Goal: Information Seeking & Learning: Check status

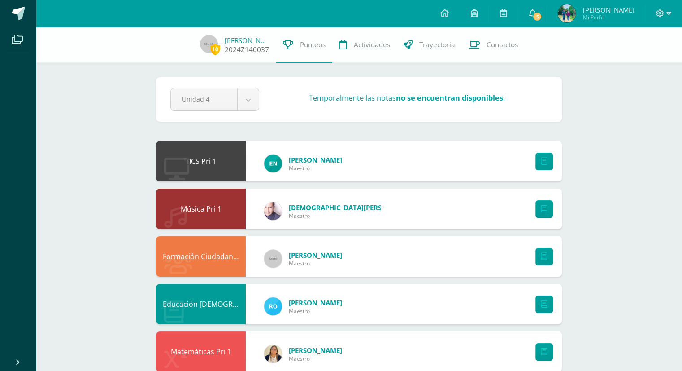
click at [212, 47] on span "10" at bounding box center [215, 49] width 10 height 11
click at [242, 41] on link "[PERSON_NAME]" at bounding box center [247, 40] width 45 height 9
click at [313, 44] on span "Punteos" at bounding box center [313, 44] width 26 height 9
click at [535, 14] on span "5" at bounding box center [537, 17] width 10 height 10
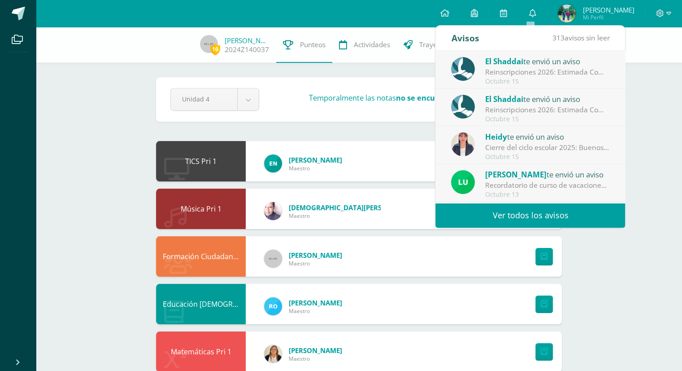
click at [517, 222] on link "Ver todos los avisos" at bounding box center [531, 215] width 190 height 25
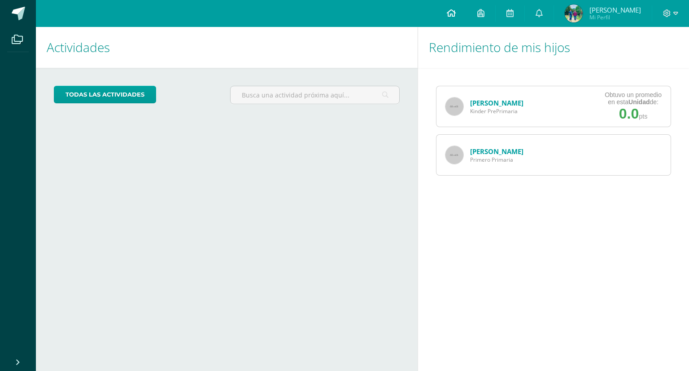
click at [454, 12] on icon at bounding box center [451, 13] width 9 height 8
click at [536, 13] on icon at bounding box center [539, 13] width 7 height 8
click at [540, 11] on icon at bounding box center [539, 13] width 7 height 8
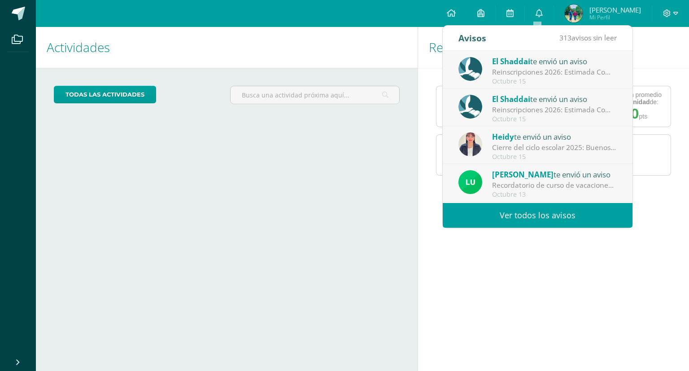
click at [510, 219] on link "Ver todos los avisos" at bounding box center [538, 215] width 190 height 25
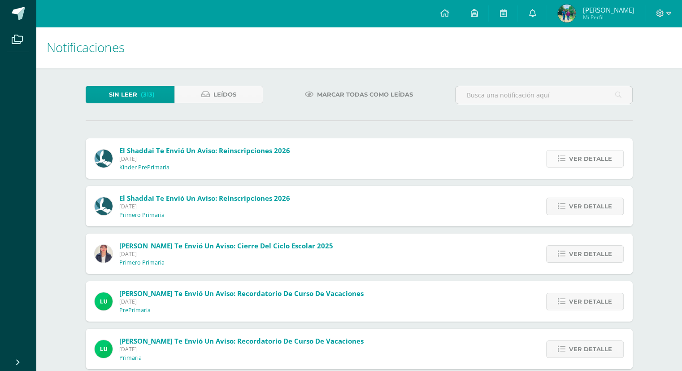
click at [579, 157] on span "Ver detalle" at bounding box center [590, 158] width 43 height 17
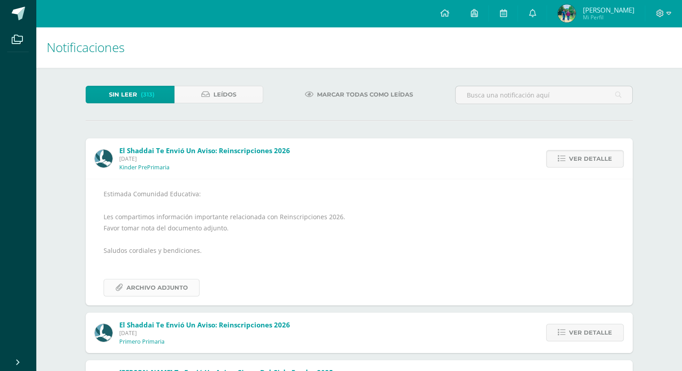
click at [149, 288] on span "Archivo Adjunto" at bounding box center [156, 287] width 61 height 17
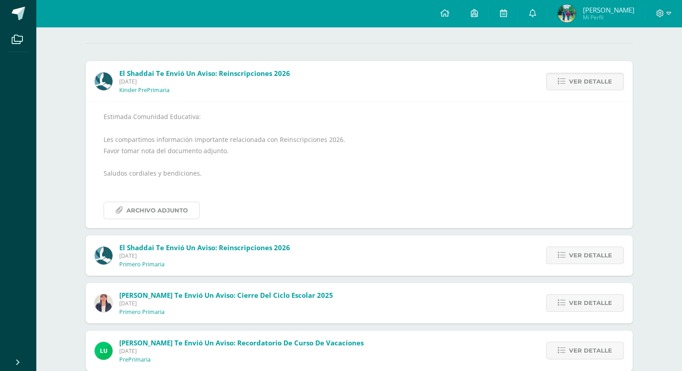
scroll to position [90, 0]
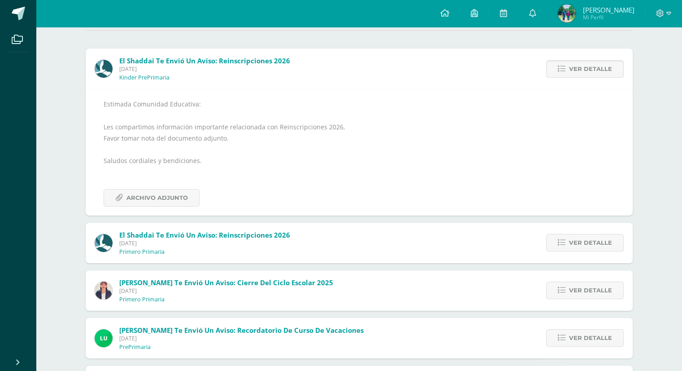
click at [150, 248] on p "Primero Primaria" at bounding box center [141, 251] width 45 height 7
click at [571, 237] on span "Ver detalle" at bounding box center [590, 242] width 43 height 17
click at [160, 194] on span "Archivo Adjunto" at bounding box center [156, 197] width 61 height 17
click at [445, 13] on icon at bounding box center [444, 13] width 9 height 8
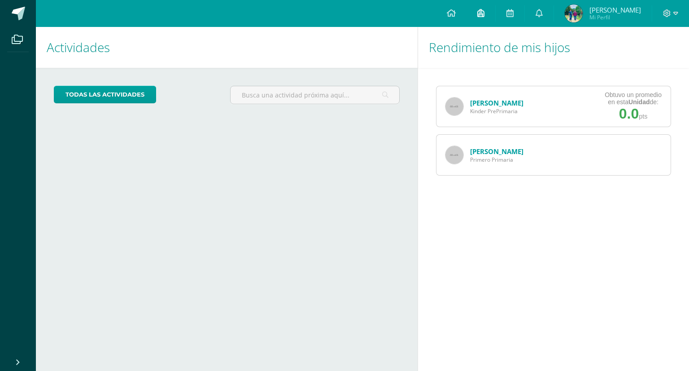
click at [479, 15] on icon at bounding box center [480, 13] width 7 height 8
click at [512, 11] on link at bounding box center [510, 13] width 29 height 27
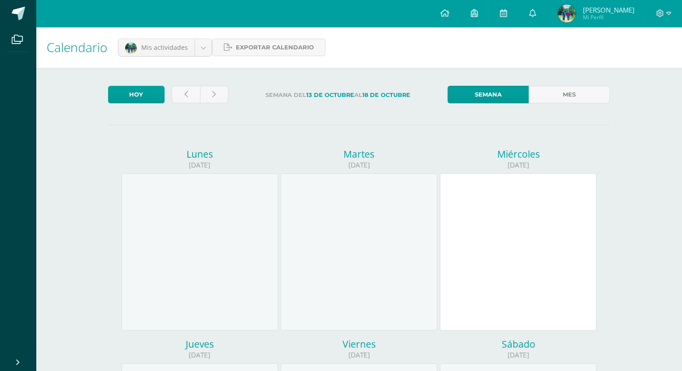
click at [595, 14] on span "Mi Perfil" at bounding box center [609, 17] width 52 height 8
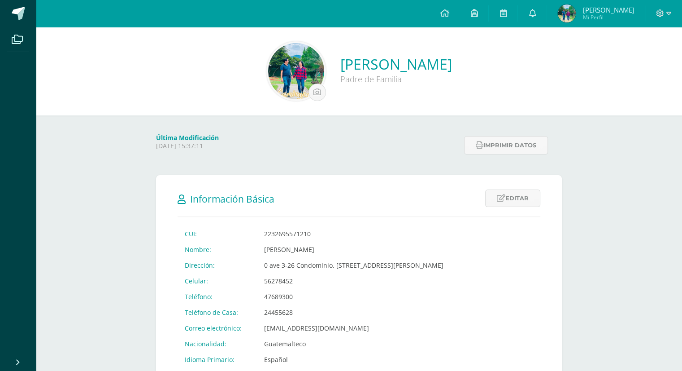
click at [592, 14] on span "Mi Perfil" at bounding box center [609, 17] width 52 height 8
click at [659, 13] on icon at bounding box center [661, 13] width 8 height 8
click at [443, 9] on span at bounding box center [444, 14] width 9 height 10
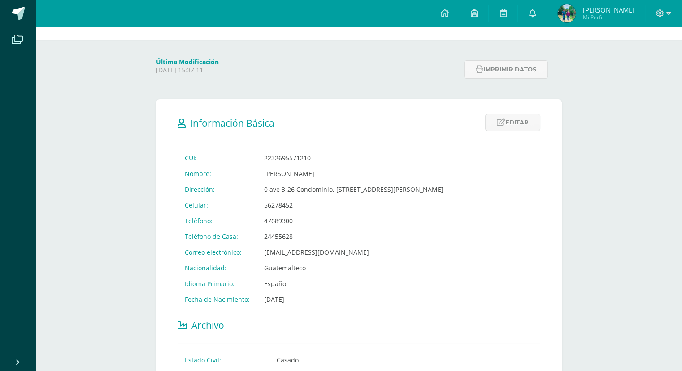
scroll to position [135, 0]
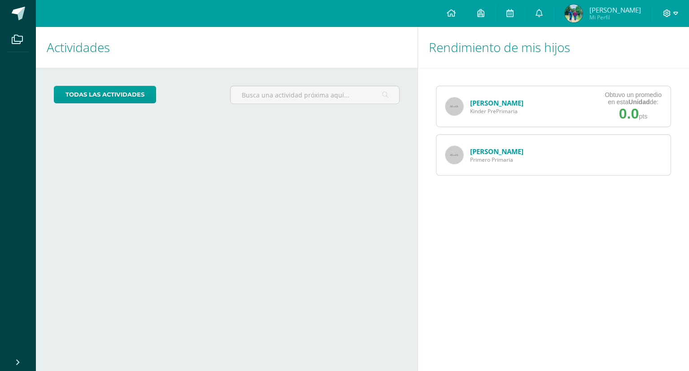
click at [667, 13] on icon at bounding box center [667, 13] width 8 height 8
click at [653, 47] on span "Configuración" at bounding box center [648, 48] width 42 height 9
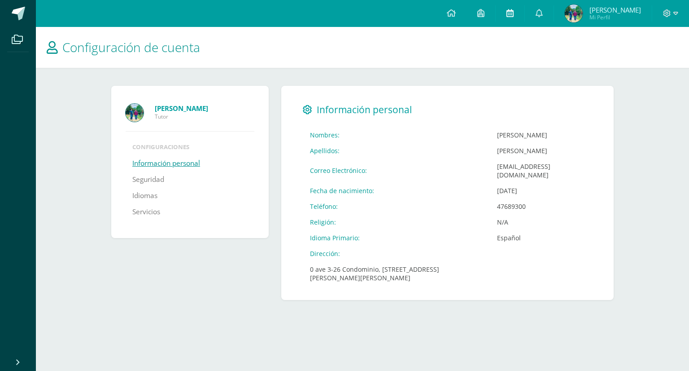
click at [506, 13] on icon at bounding box center [509, 13] width 7 height 8
click at [447, 13] on icon at bounding box center [451, 13] width 9 height 8
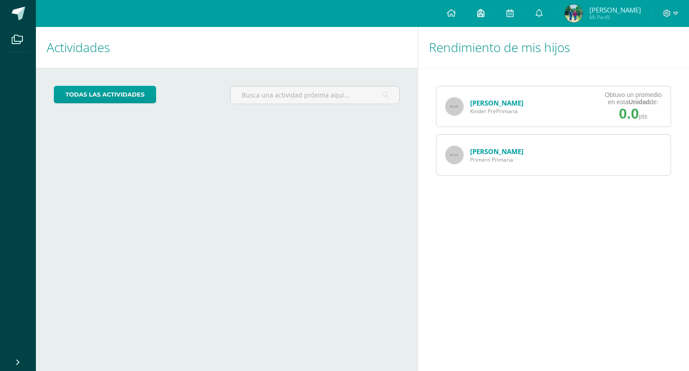
click at [477, 13] on icon at bounding box center [480, 13] width 7 height 8
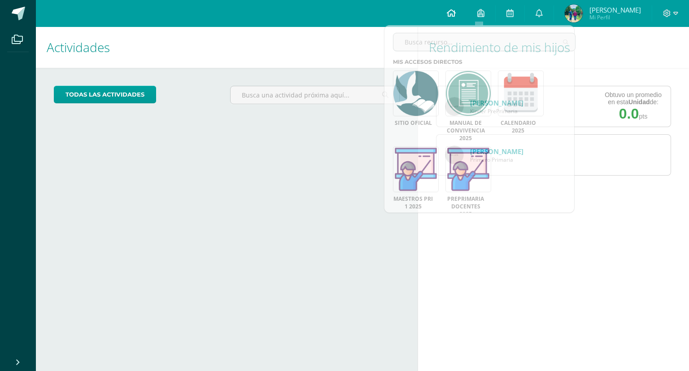
click at [452, 13] on icon at bounding box center [451, 13] width 9 height 8
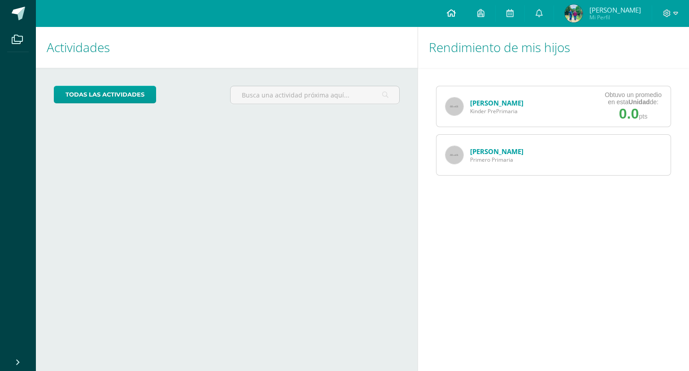
click at [449, 11] on icon at bounding box center [451, 13] width 9 height 8
